Goal: Check status

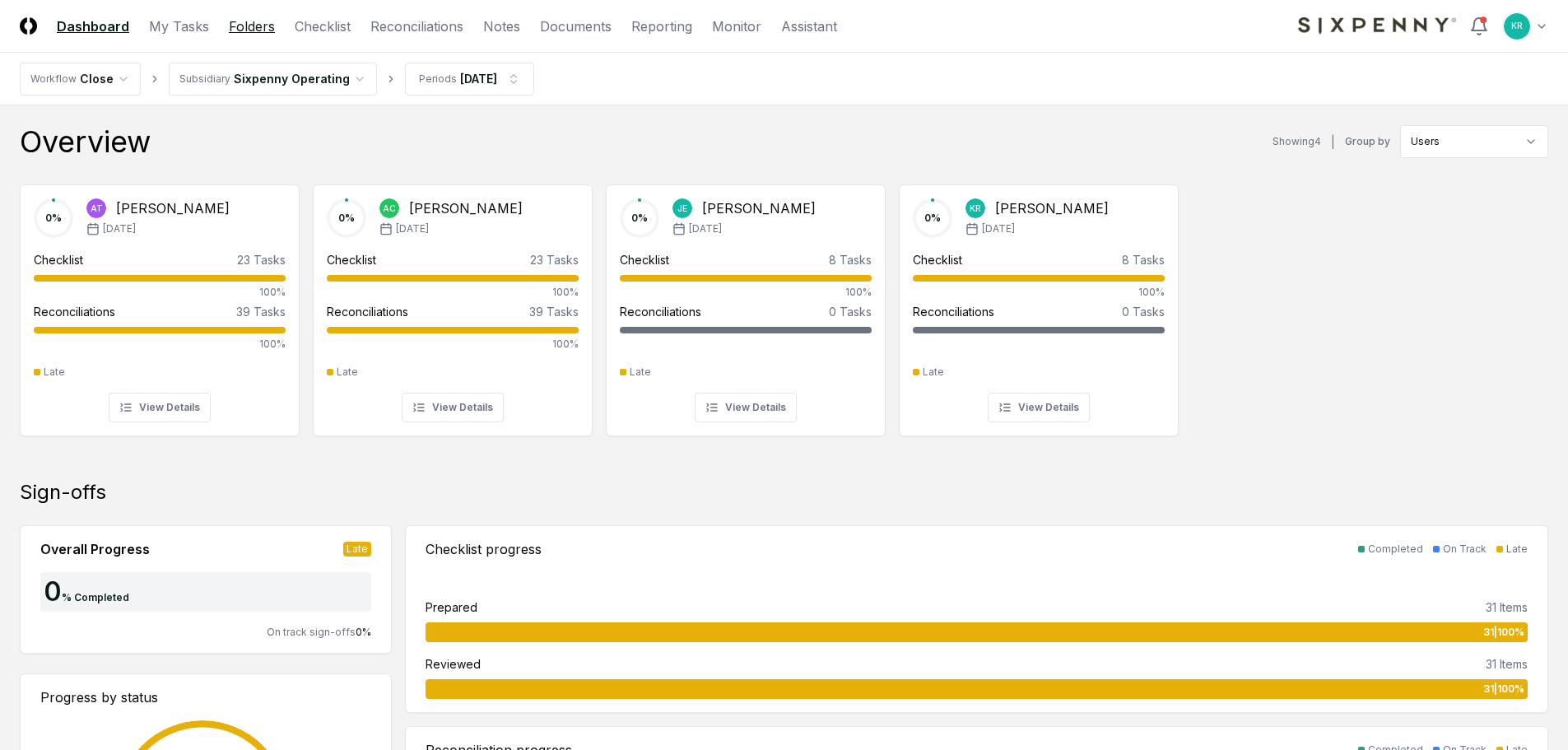
click at [257, 30] on link "Folders" at bounding box center [252, 26] width 46 height 20
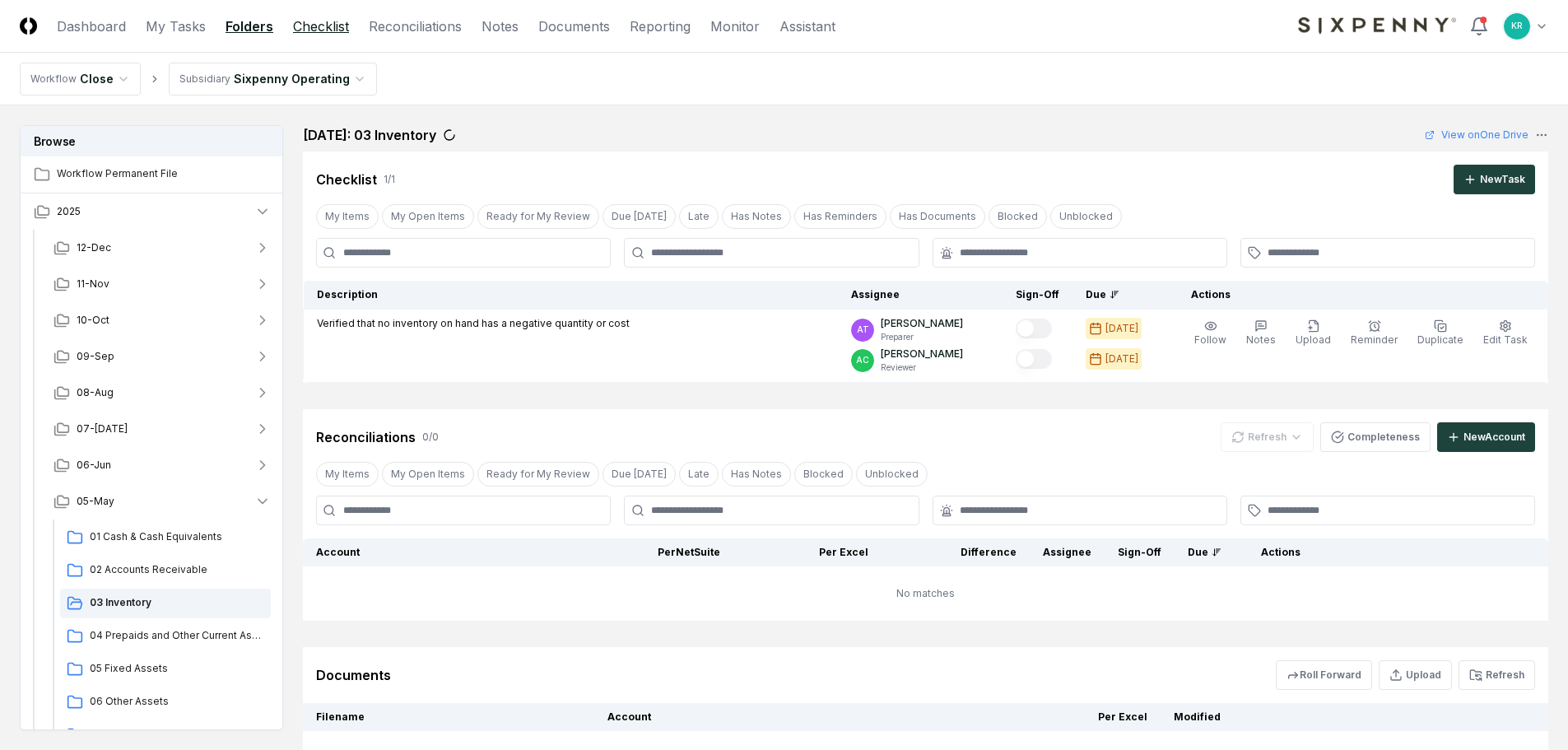
click at [323, 22] on link "Checklist" at bounding box center [321, 26] width 56 height 20
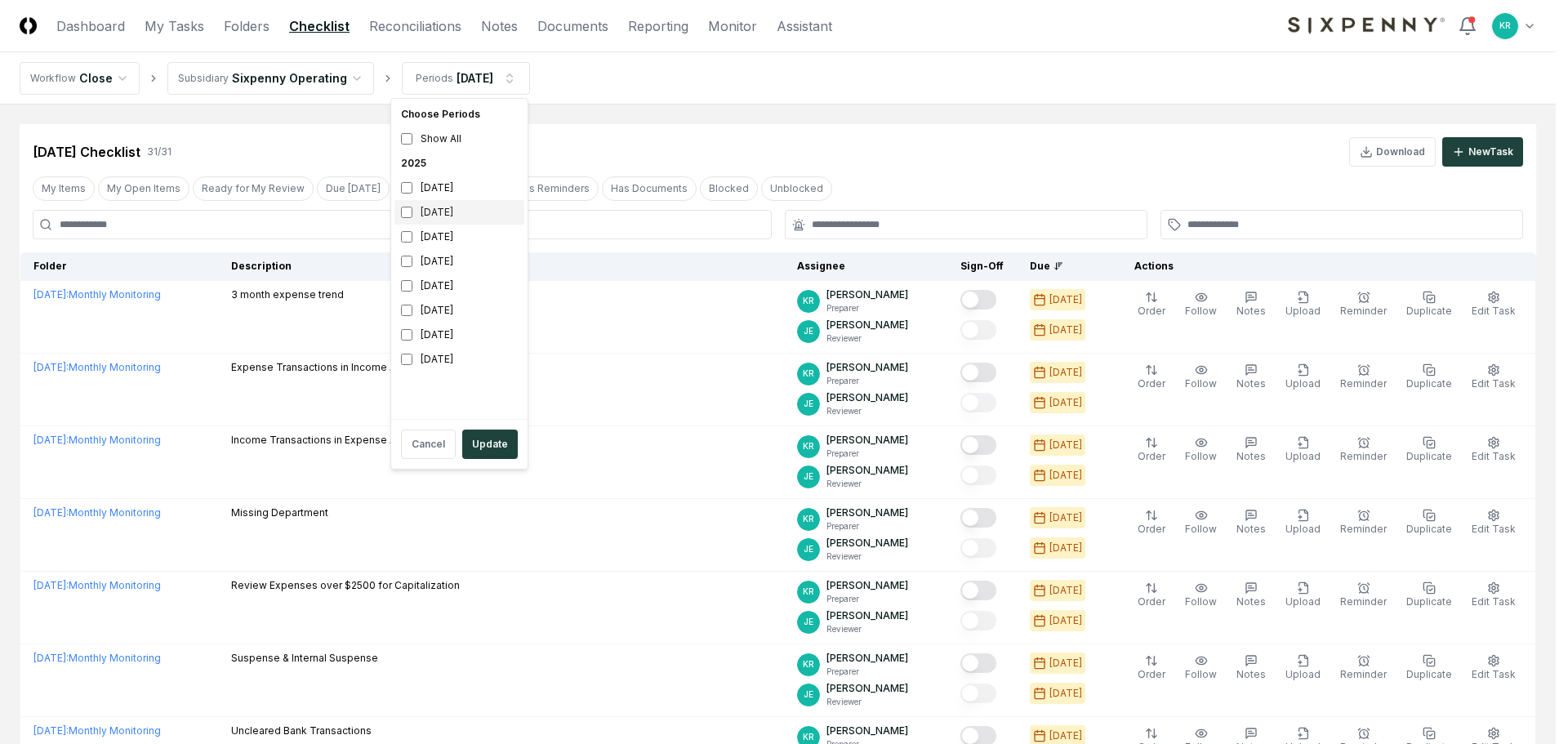
click at [447, 214] on div "[DATE]" at bounding box center [459, 212] width 130 height 25
click at [490, 441] on button "Update" at bounding box center [490, 444] width 56 height 29
